Goal: Contribute content: Add original content to the website for others to see

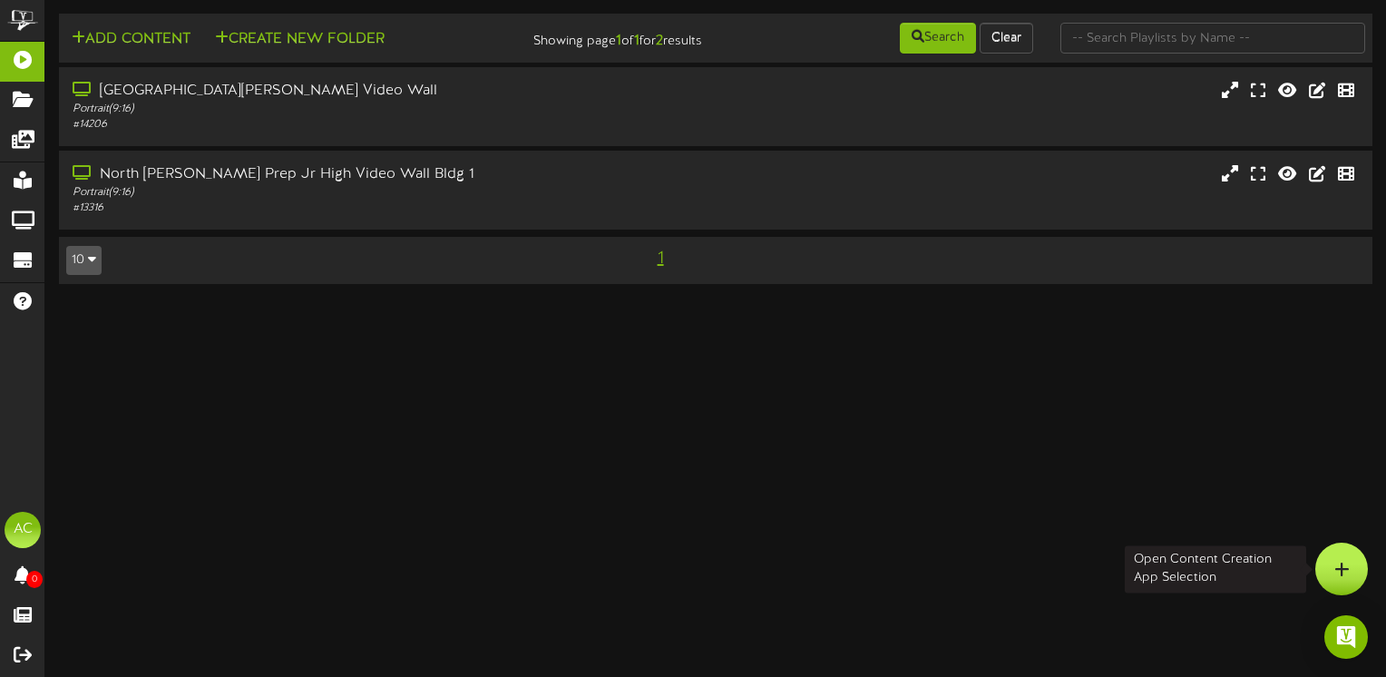
click at [1350, 569] on div at bounding box center [1341, 568] width 53 height 53
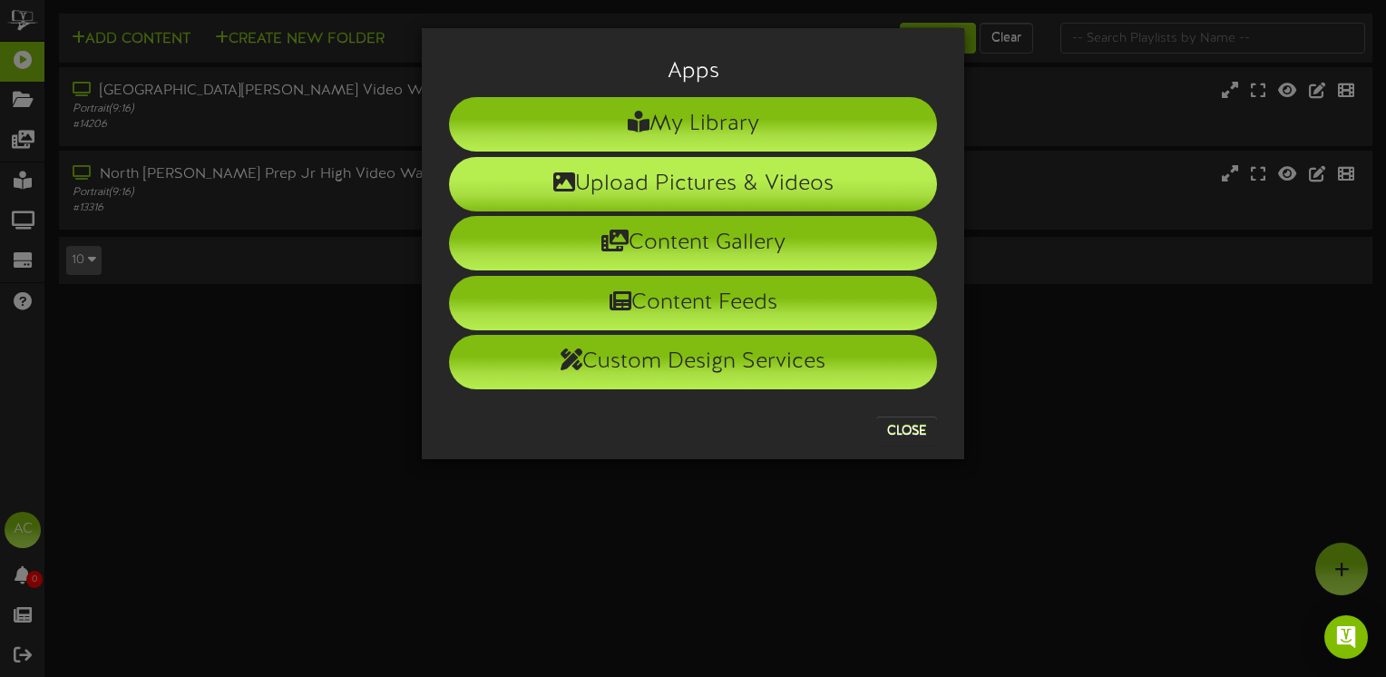
click at [624, 186] on li "Upload Pictures & Videos" at bounding box center [693, 184] width 488 height 54
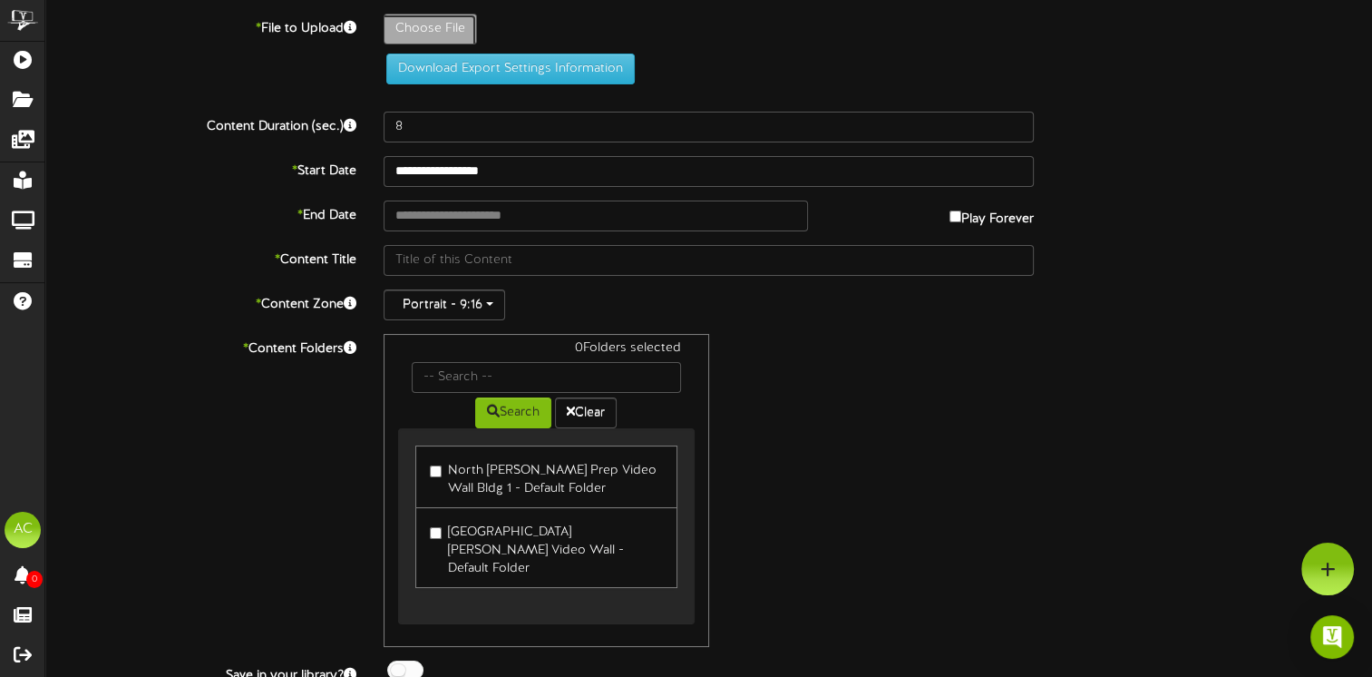
type input "**********"
type input "Screenshot30"
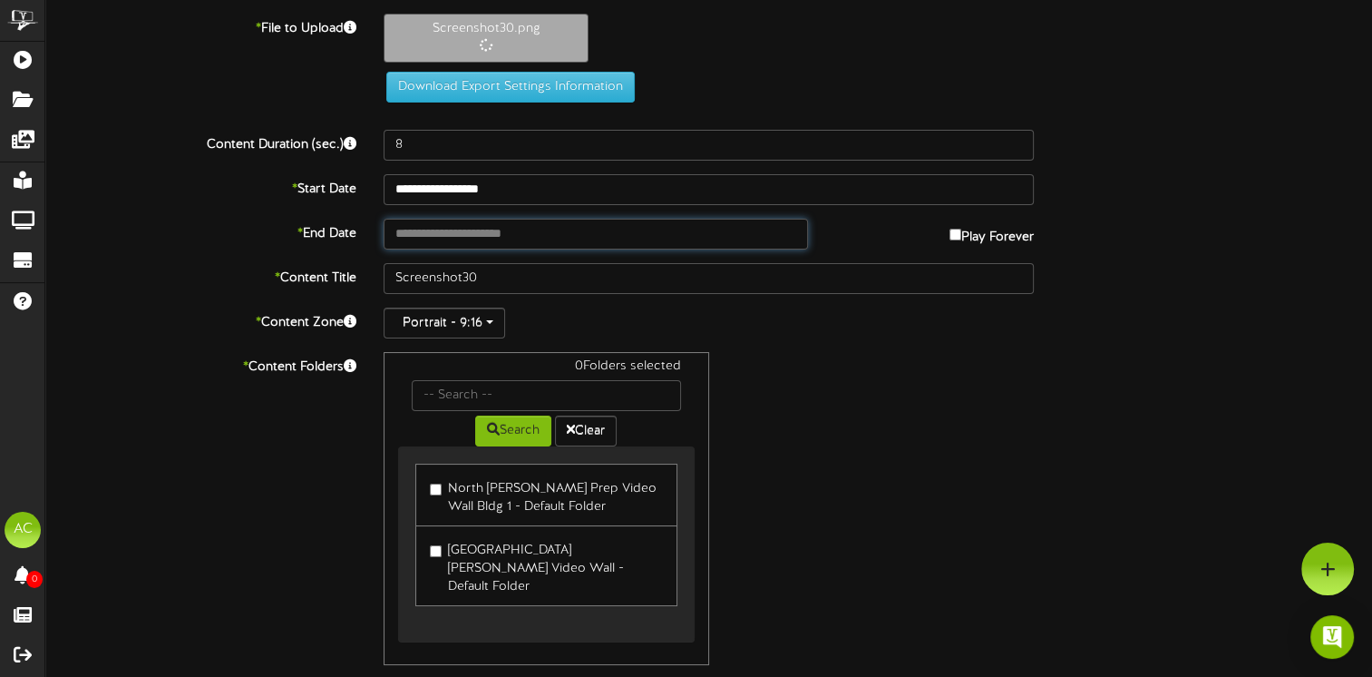
click at [450, 227] on input "text" at bounding box center [596, 234] width 425 height 31
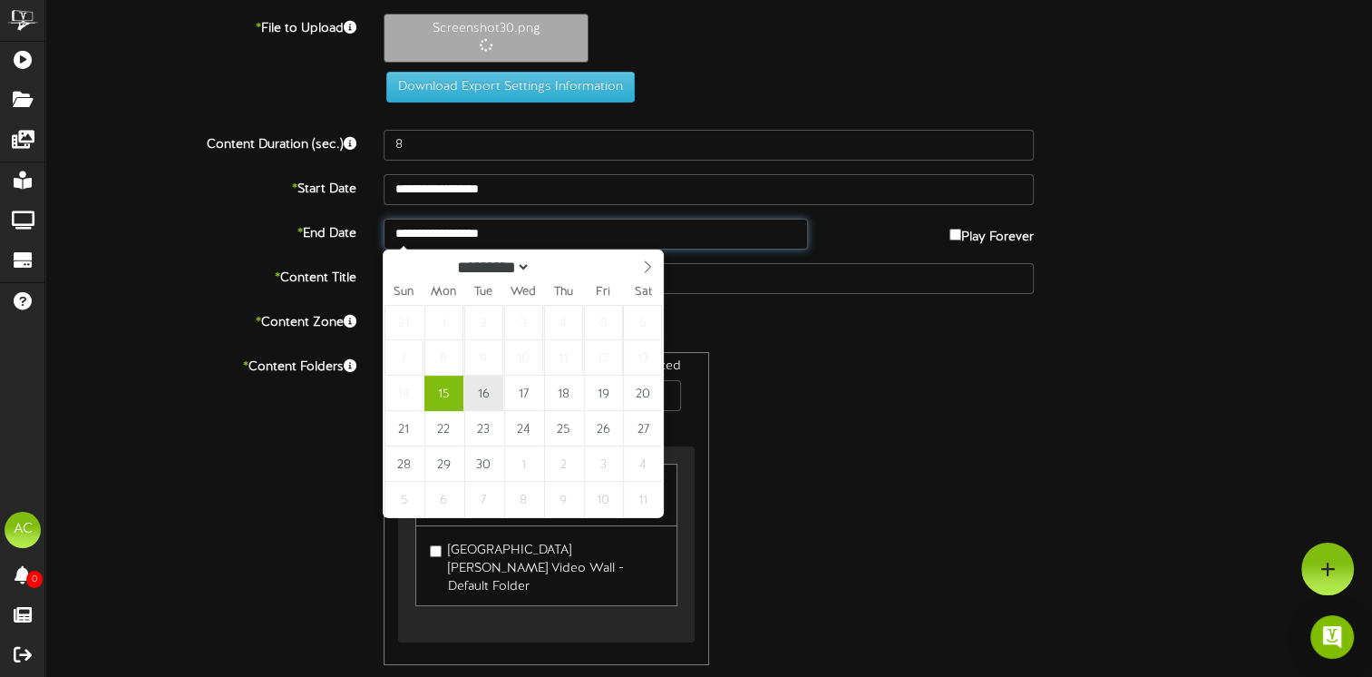
type input "**********"
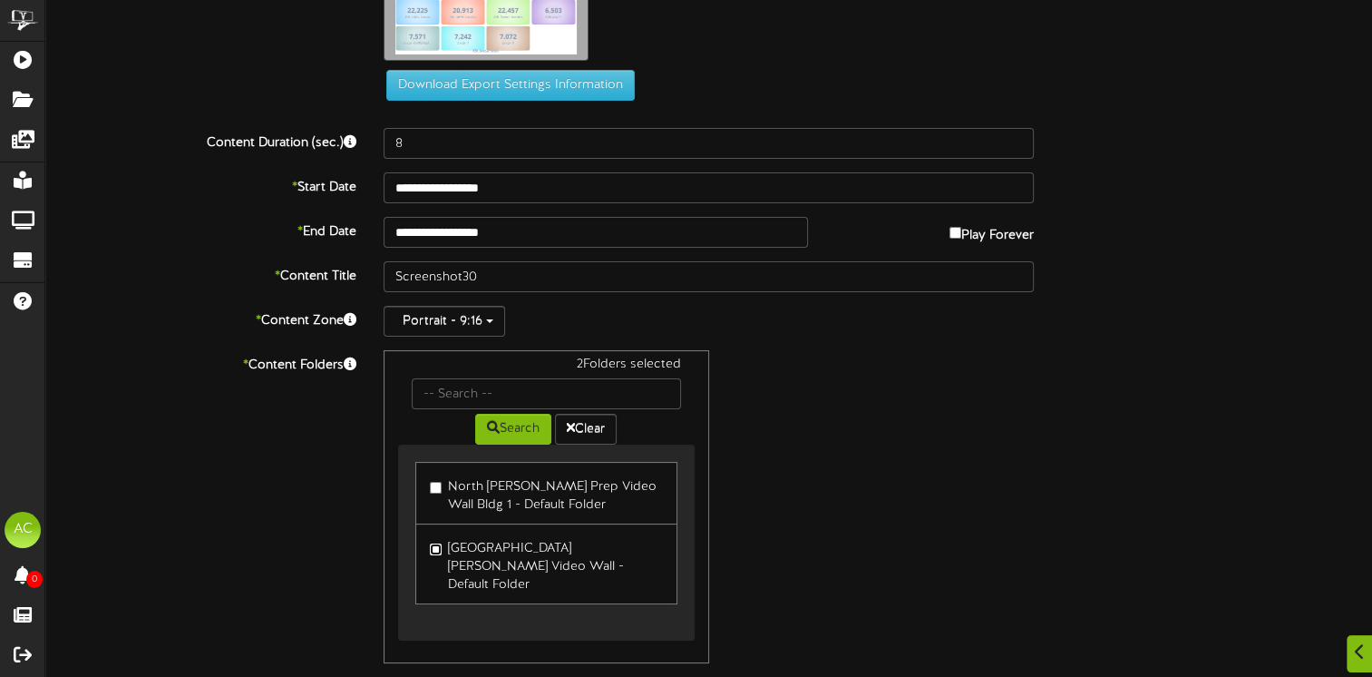
scroll to position [127, 0]
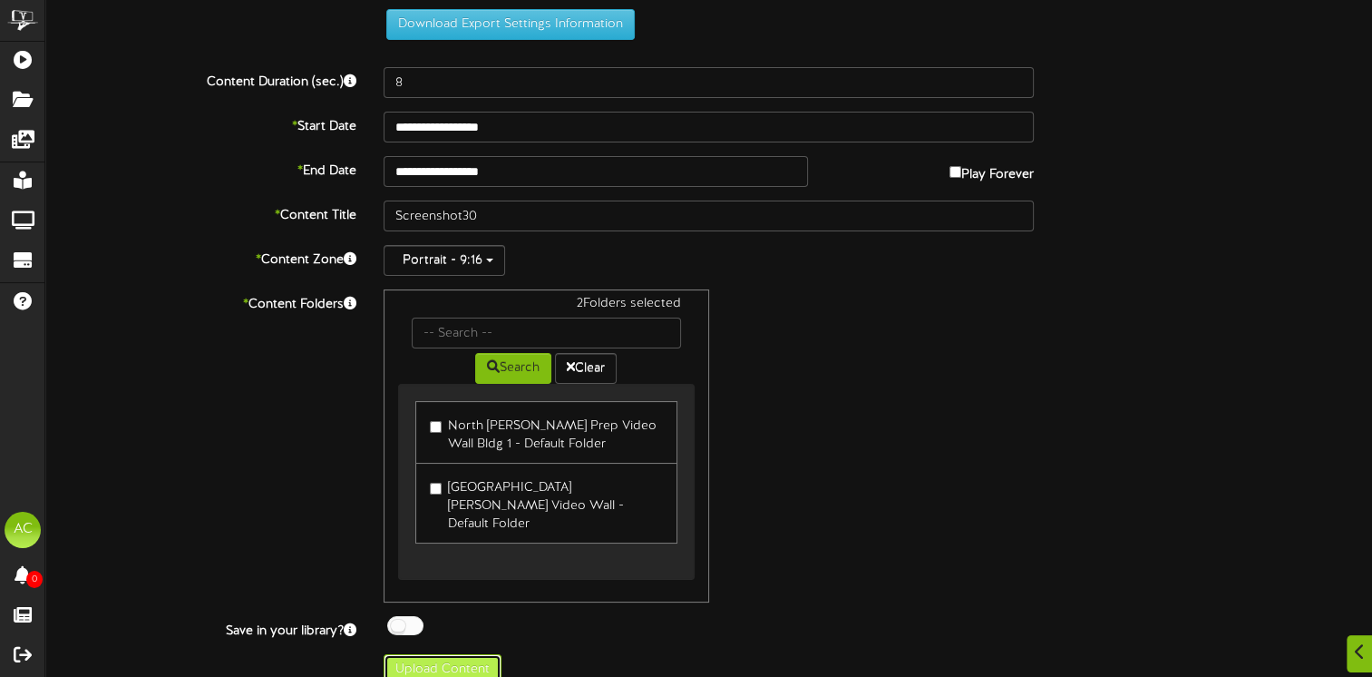
click at [453, 654] on button "Upload Content" at bounding box center [443, 669] width 118 height 31
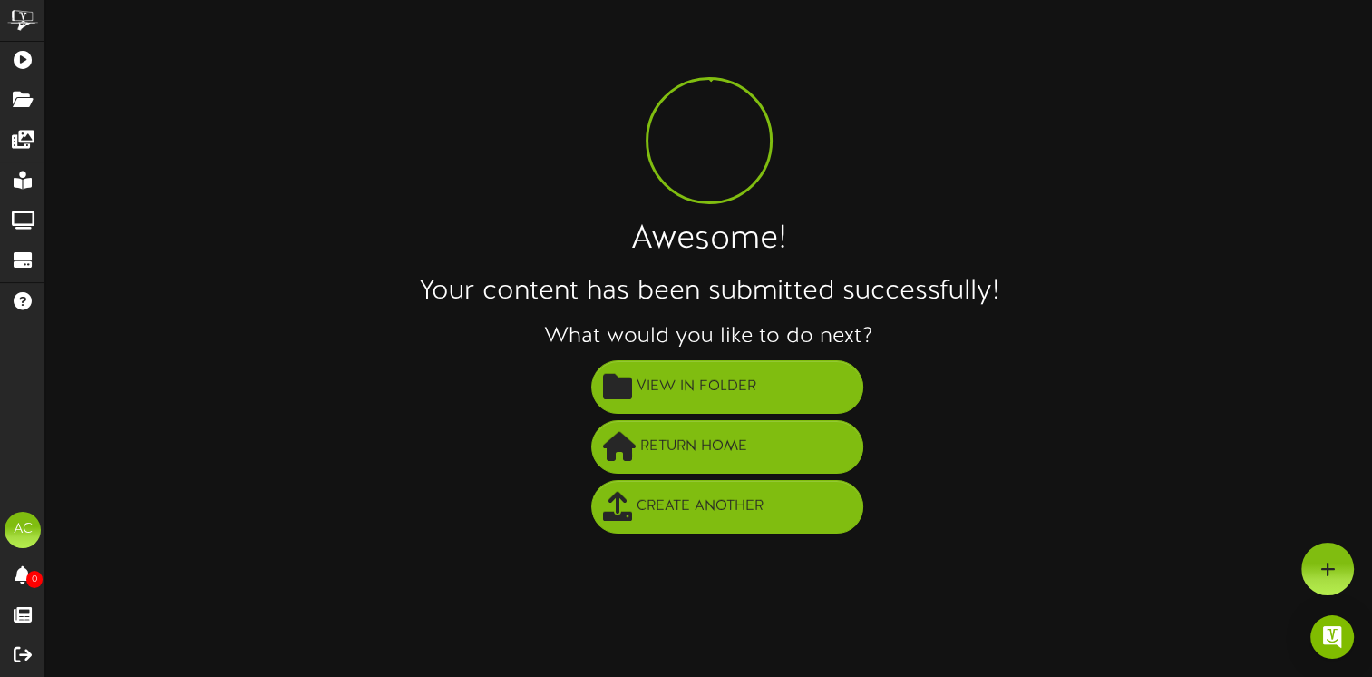
scroll to position [0, 0]
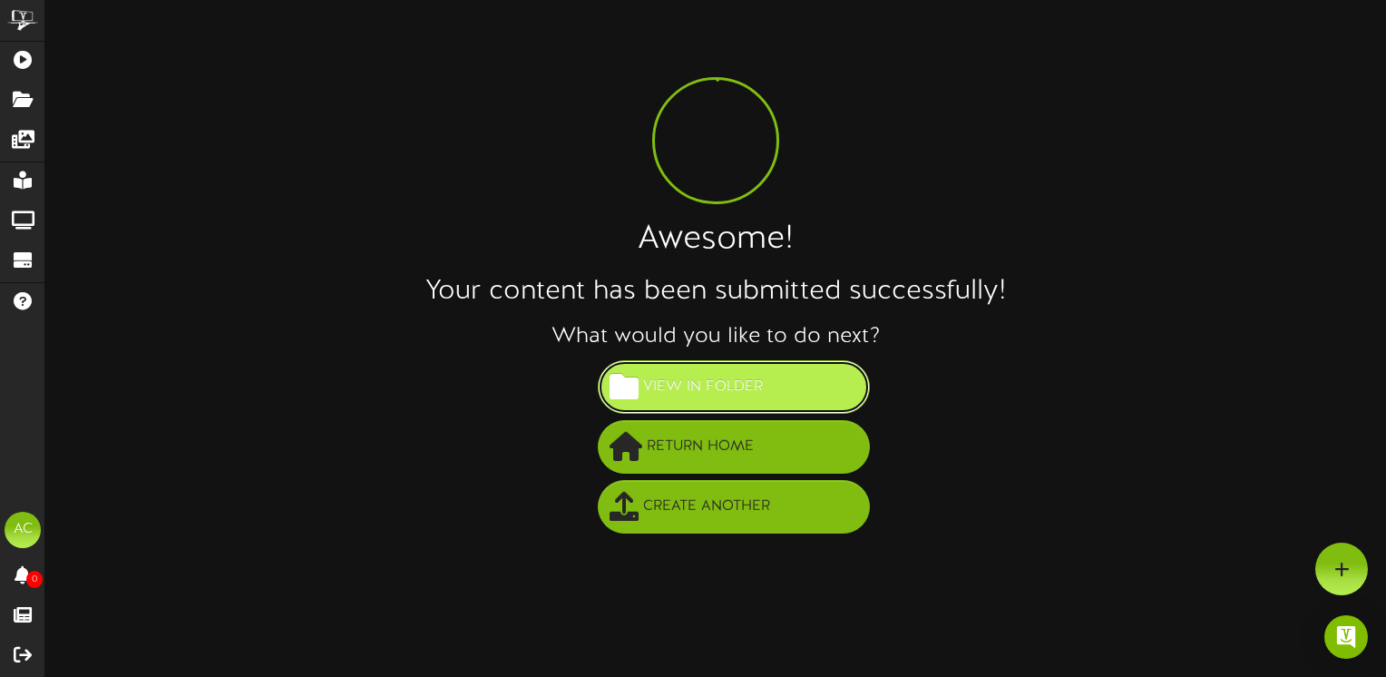
click at [715, 387] on span "View in Folder" at bounding box center [703, 387] width 129 height 30
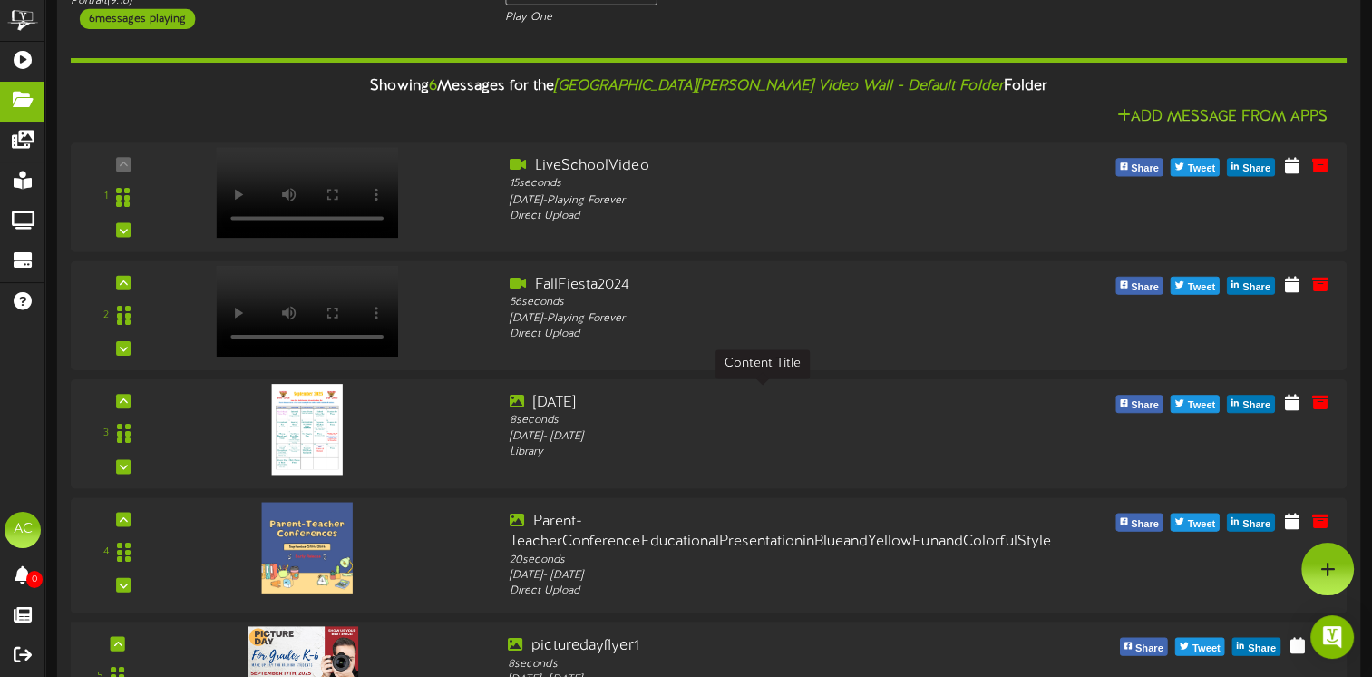
scroll to position [942, 0]
